Goal: Task Accomplishment & Management: Use online tool/utility

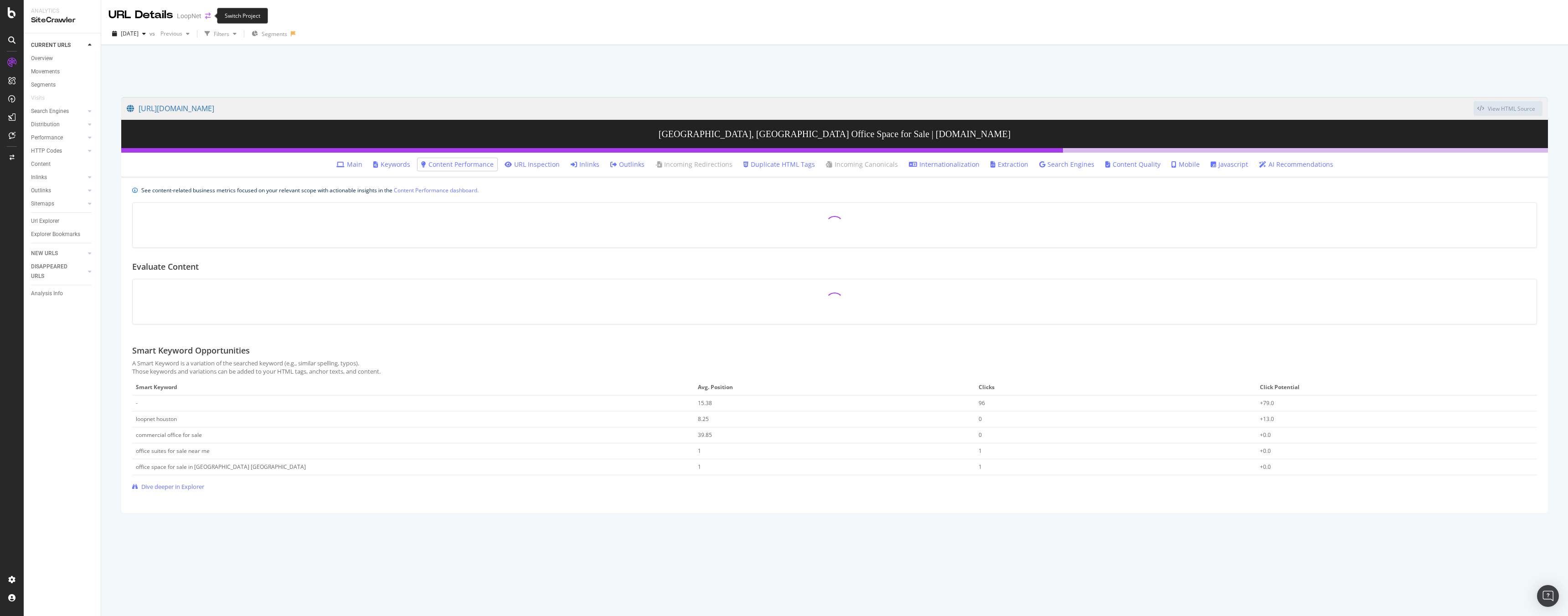
click at [206, 16] on icon "arrow-right-arrow-left" at bounding box center [208, 16] width 5 height 6
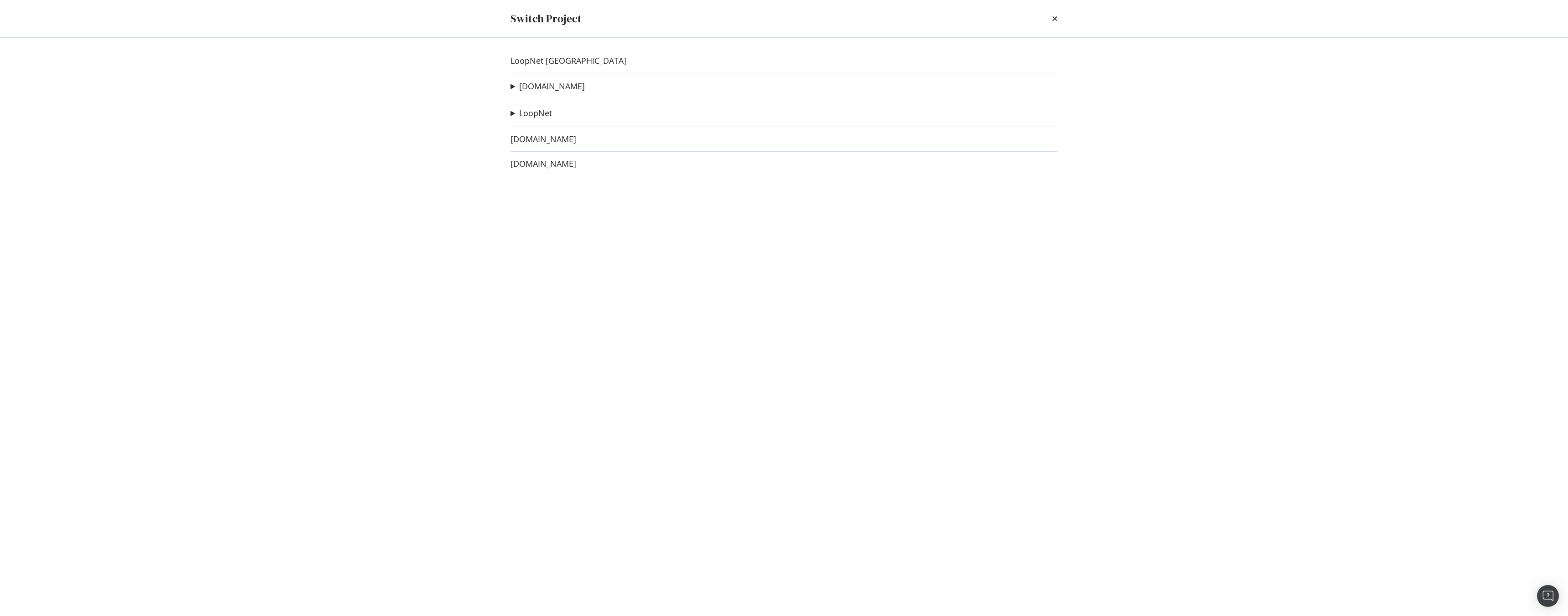
click at [562, 91] on link "[DOMAIN_NAME]" at bounding box center [552, 87] width 66 height 10
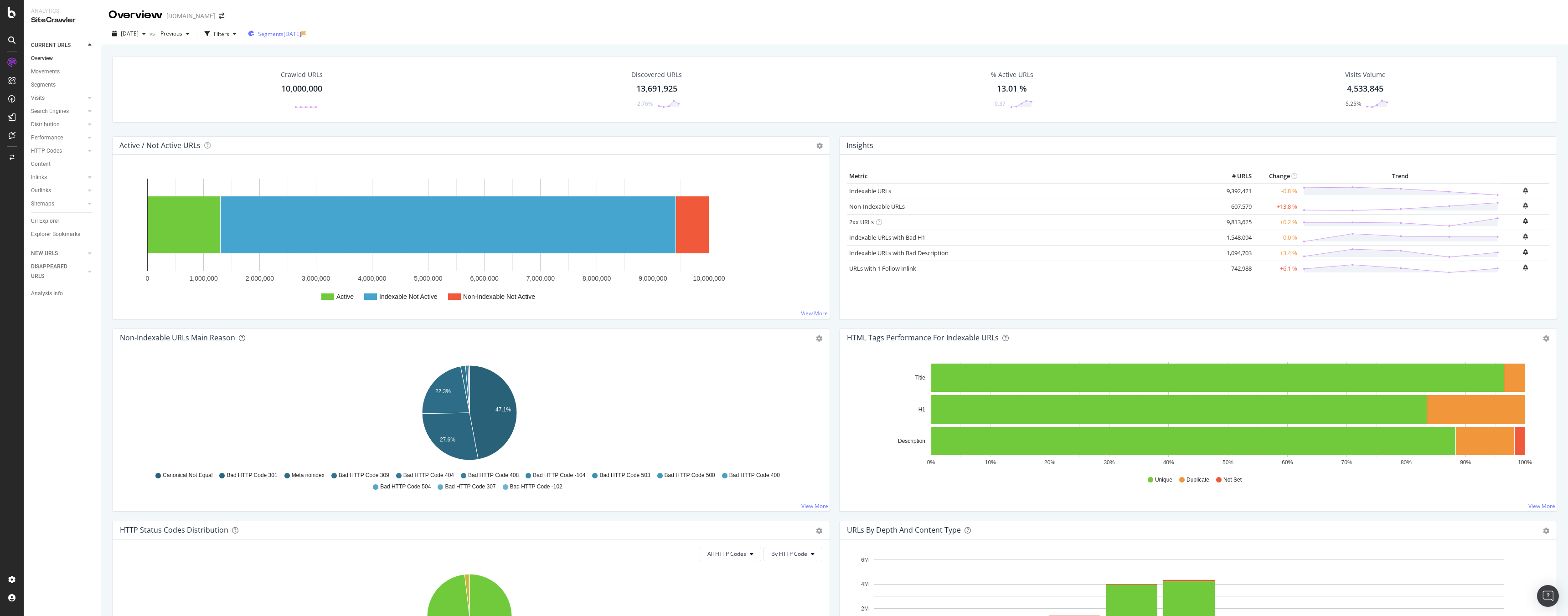
click at [284, 31] on span "Segments" at bounding box center [270, 33] width 25 height 8
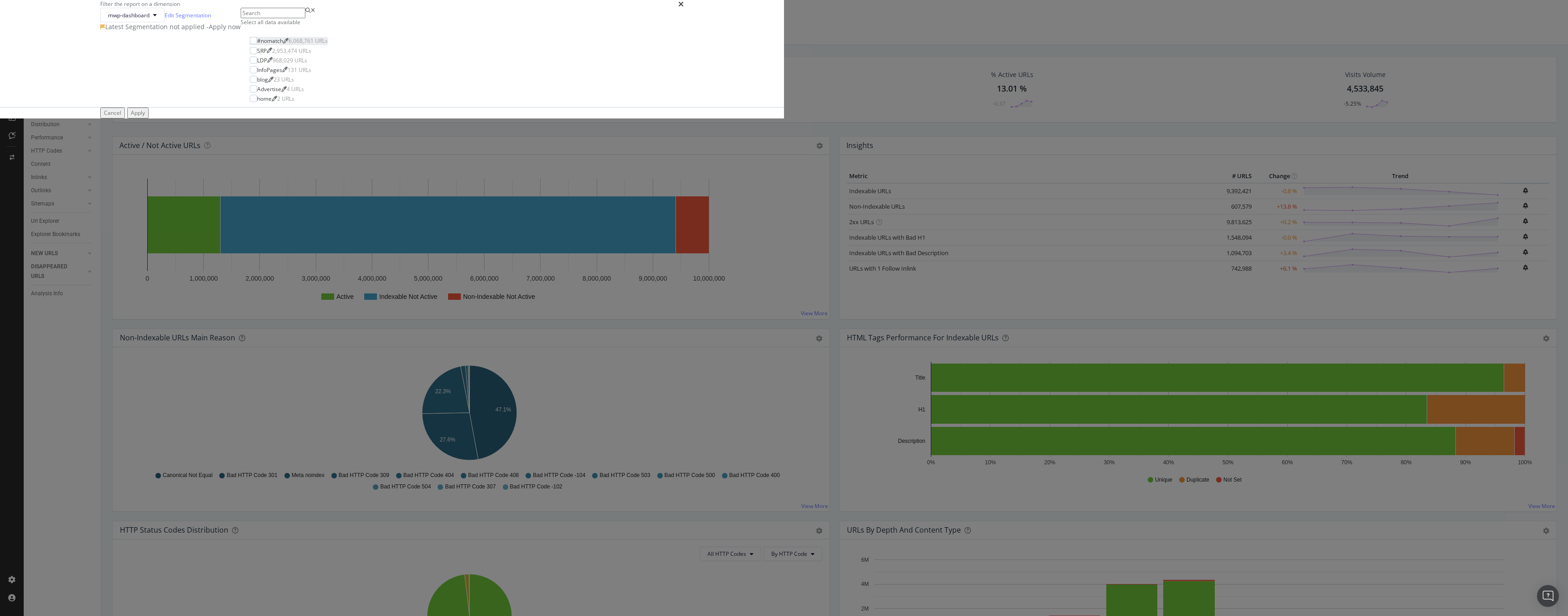
click at [283, 44] on div "#nomatch" at bounding box center [270, 40] width 26 height 8
click at [145, 117] on div "Apply" at bounding box center [138, 113] width 14 height 8
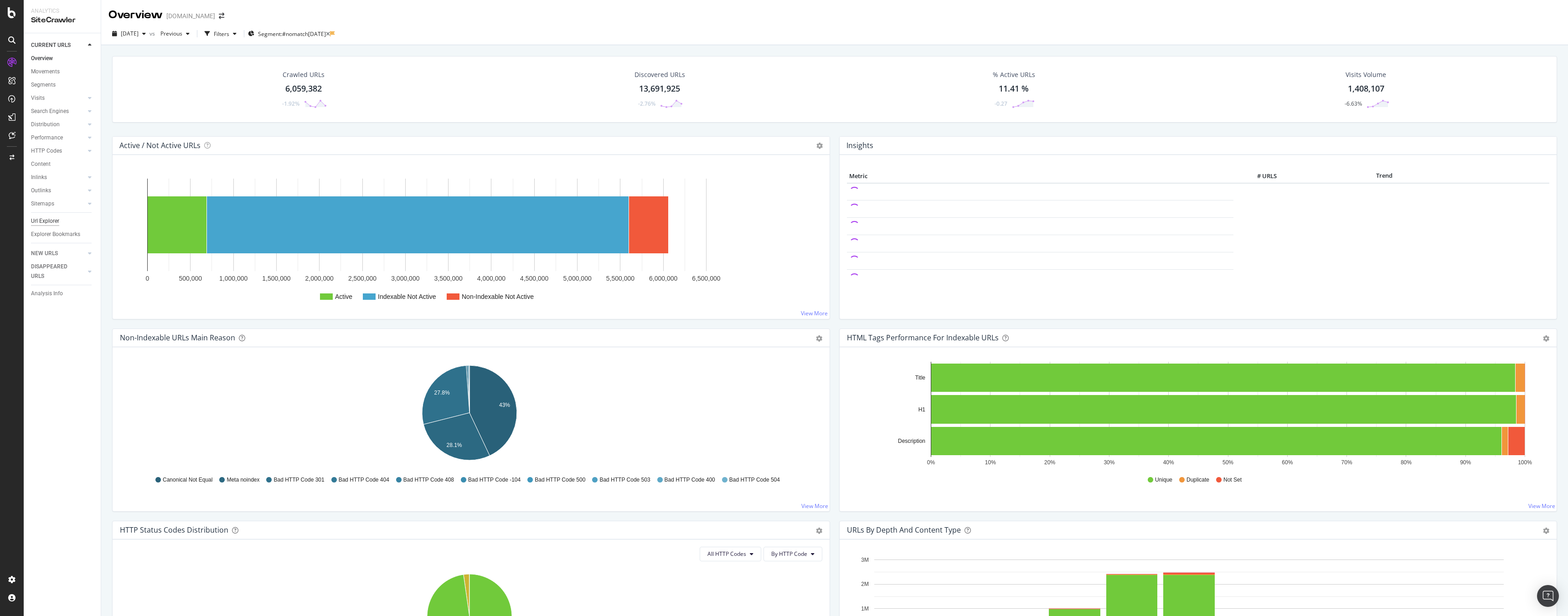
click at [48, 222] on div "Url Explorer" at bounding box center [44, 221] width 28 height 10
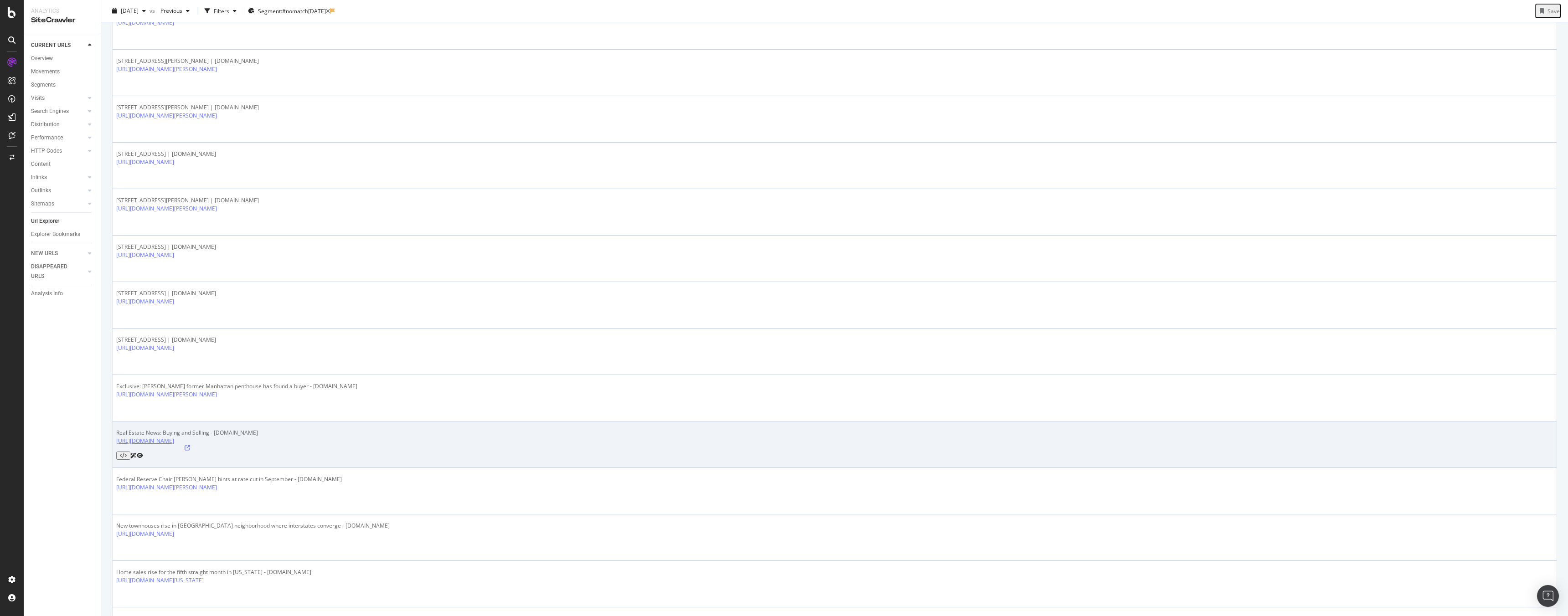
scroll to position [507, 0]
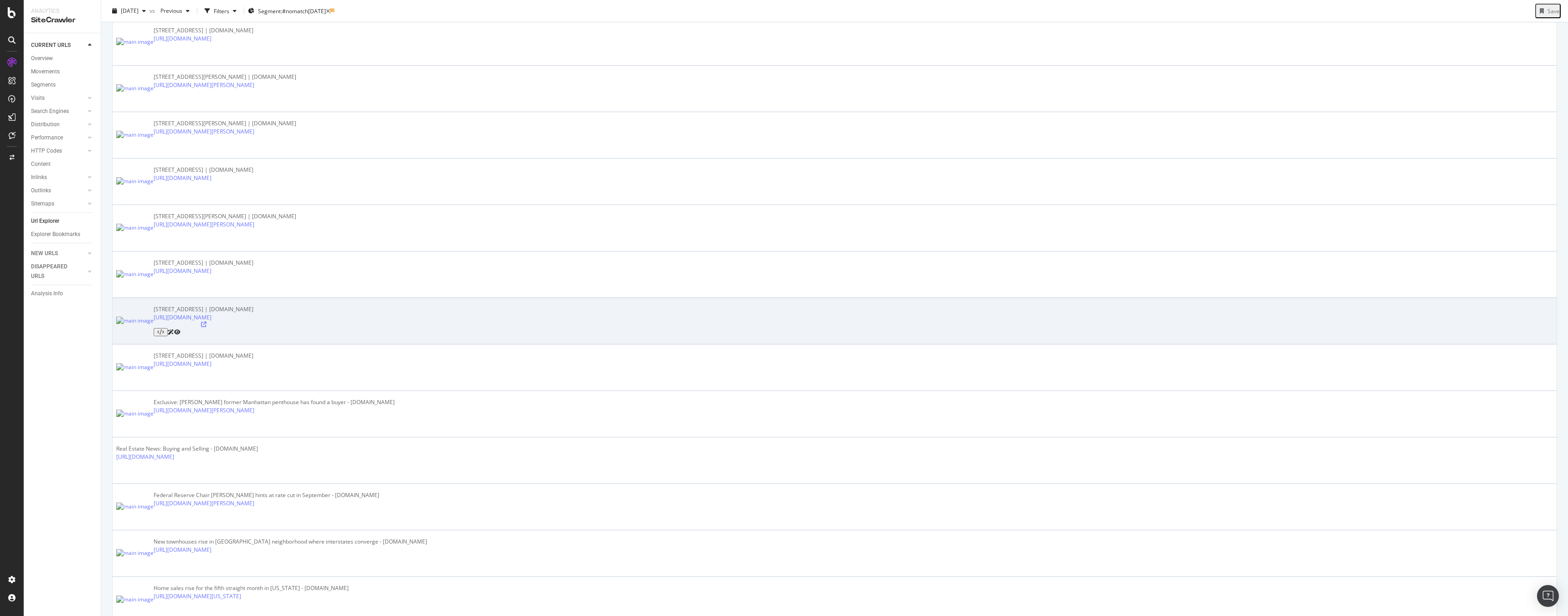
click at [207, 322] on icon at bounding box center [204, 325] width 5 height 5
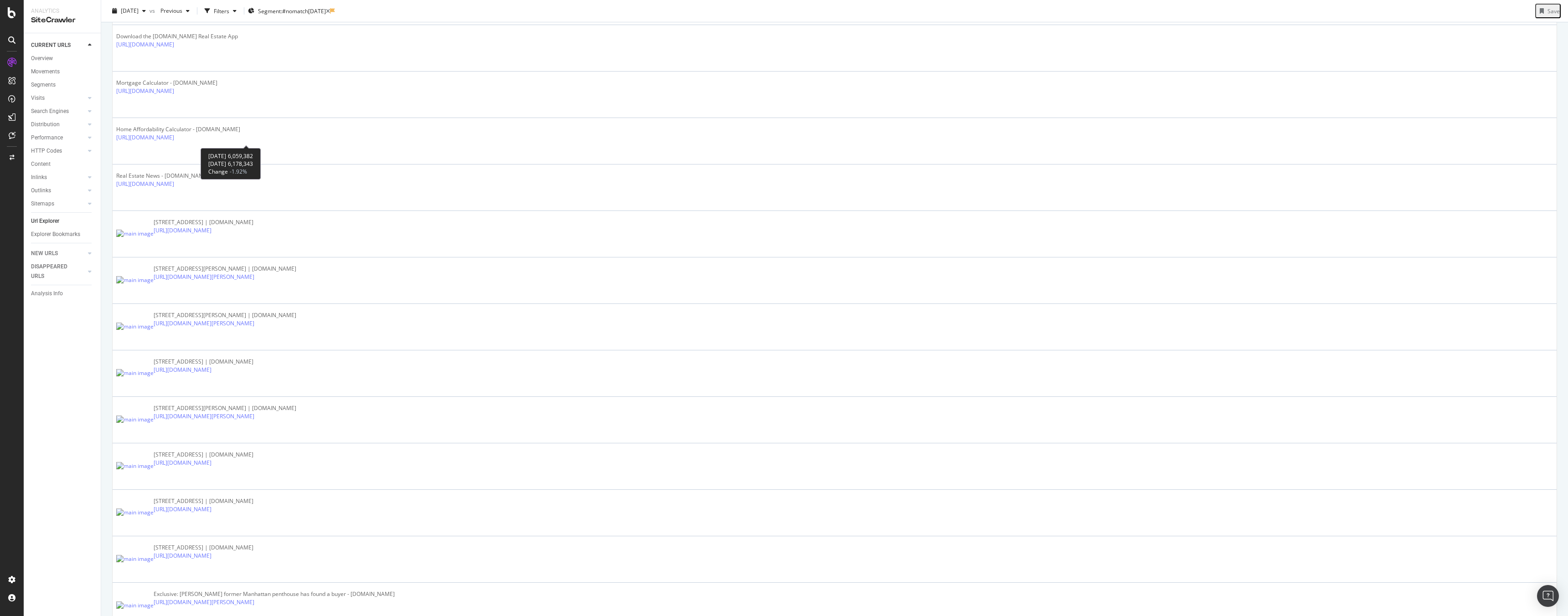
scroll to position [0, 0]
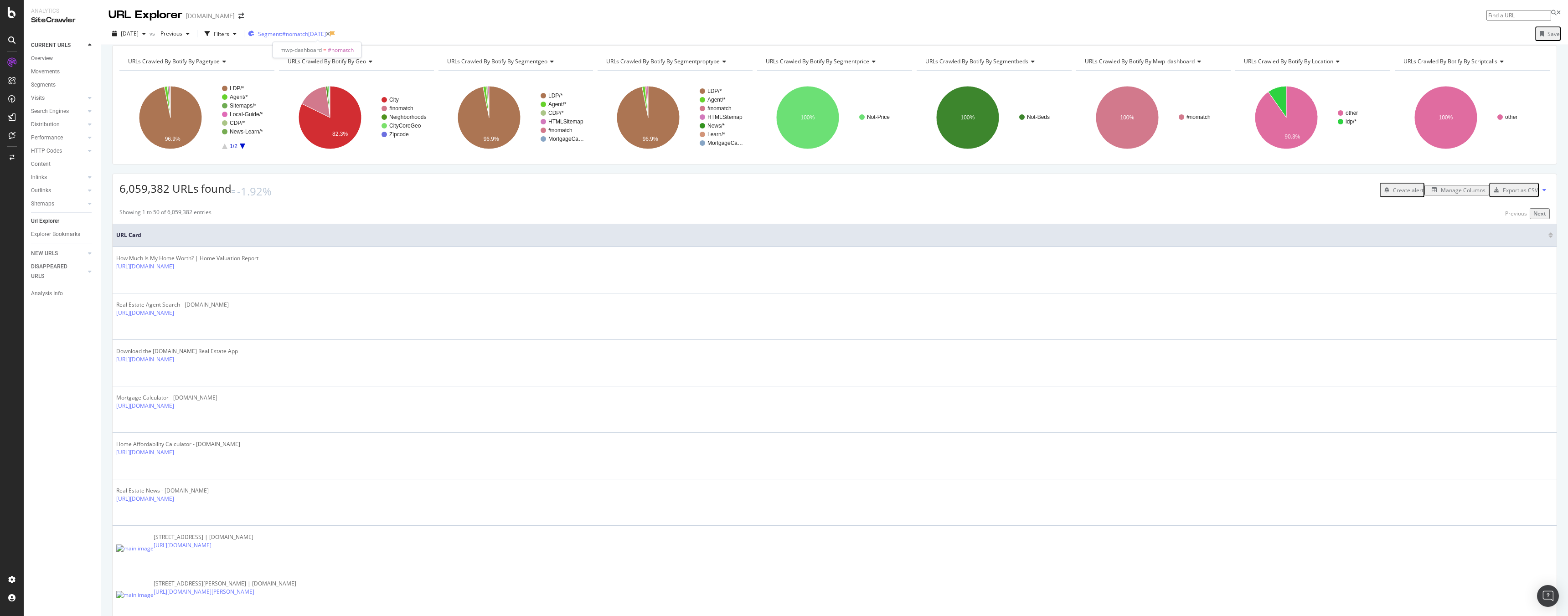
click at [308, 35] on span "Segment: #nomatch" at bounding box center [282, 33] width 50 height 8
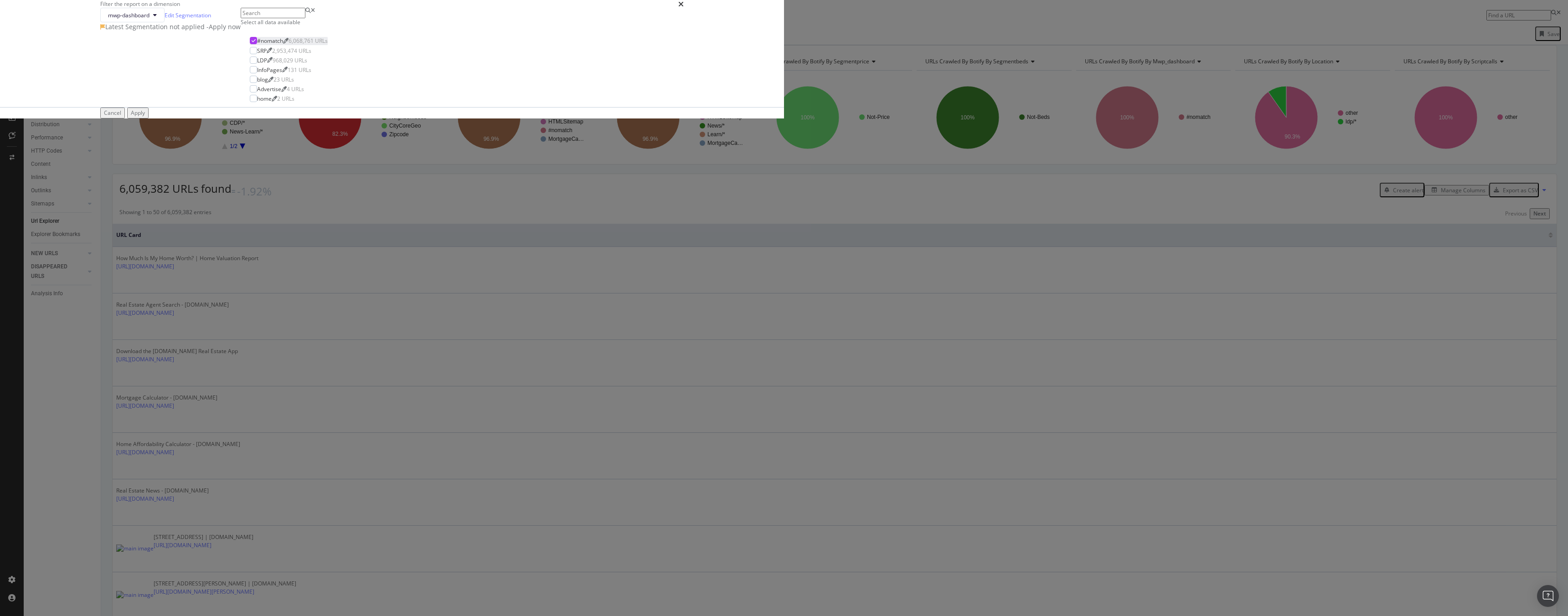
click at [256, 43] on icon "modal" at bounding box center [254, 40] width 4 height 5
click at [211, 20] on link "Edit Segmentation" at bounding box center [188, 15] width 46 height 10
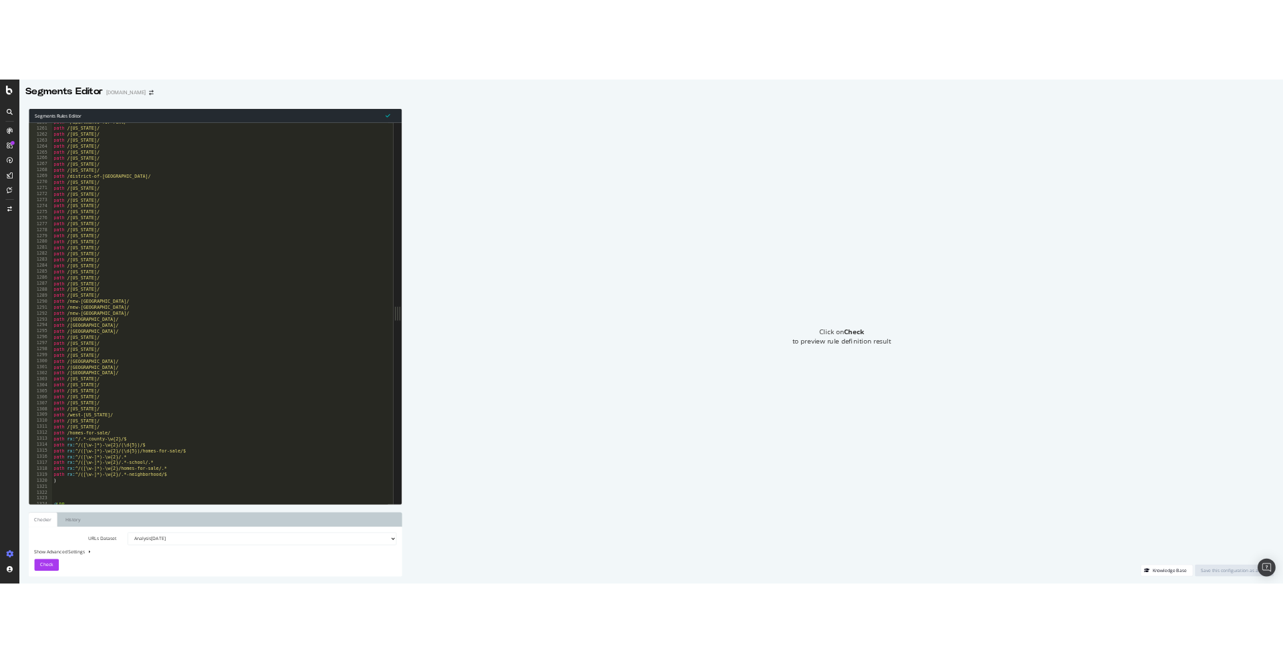
scroll to position [13592, 0]
